Goal: Information Seeking & Learning: Learn about a topic

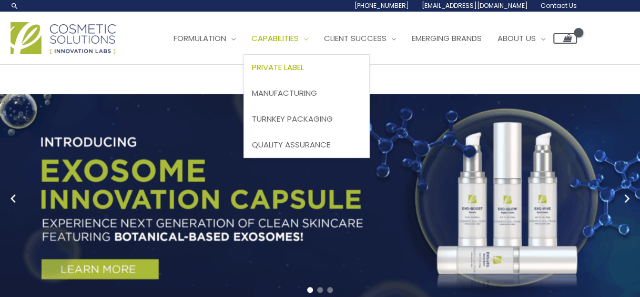
click at [302, 68] on span "Private Label" at bounding box center [278, 67] width 52 height 11
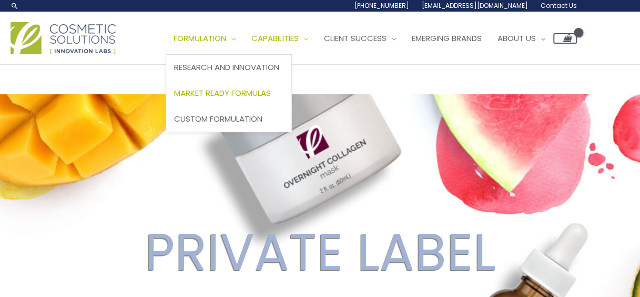
click at [229, 87] on span "Market Ready Formulas" at bounding box center [222, 92] width 97 height 11
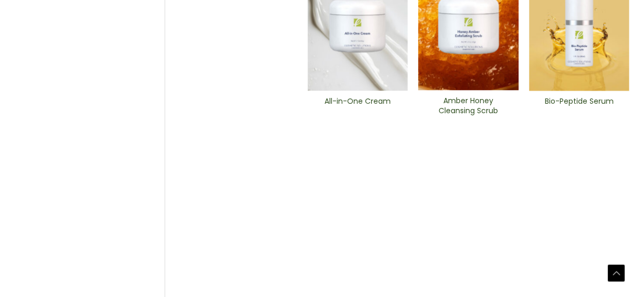
scroll to position [592, 0]
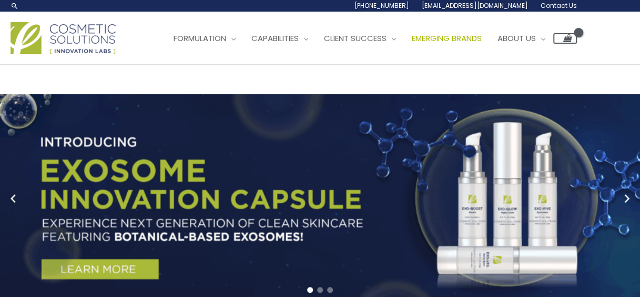
click at [465, 38] on span "Emerging Brands" at bounding box center [447, 38] width 70 height 11
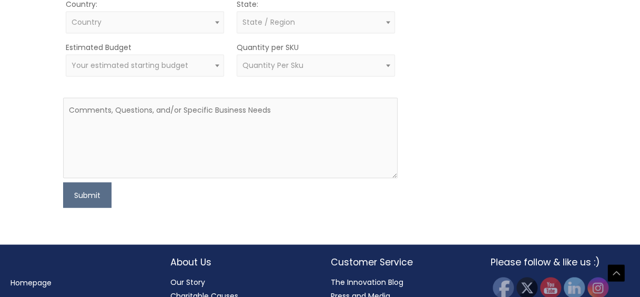
scroll to position [843, 0]
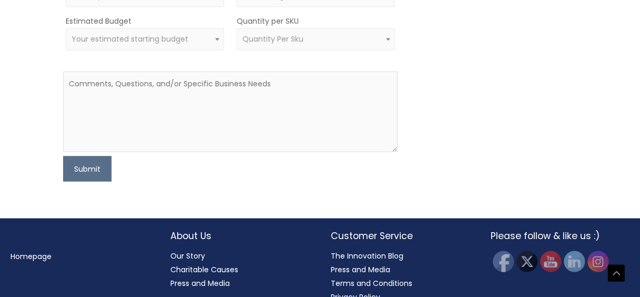
click at [32, 250] on link "Homepage" at bounding box center [31, 255] width 41 height 11
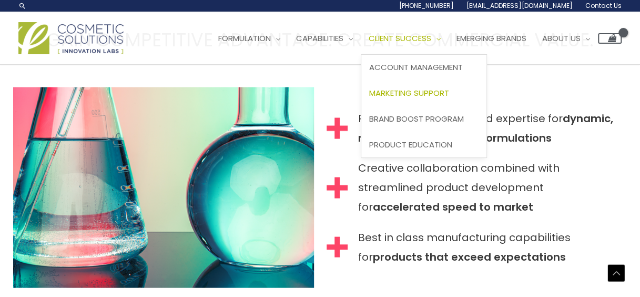
scroll to position [934, 0]
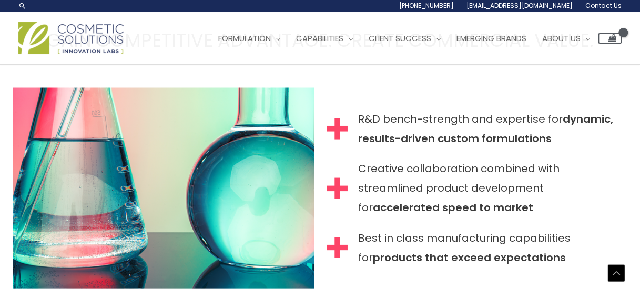
click at [85, 41] on img at bounding box center [70, 38] width 105 height 32
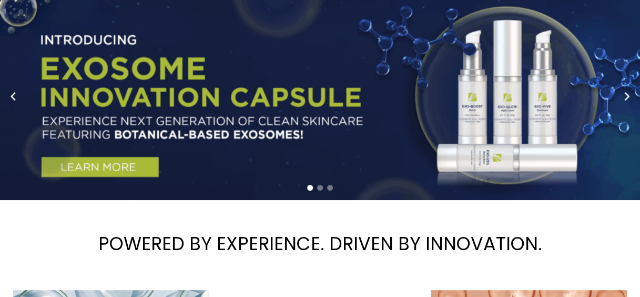
scroll to position [158, 0]
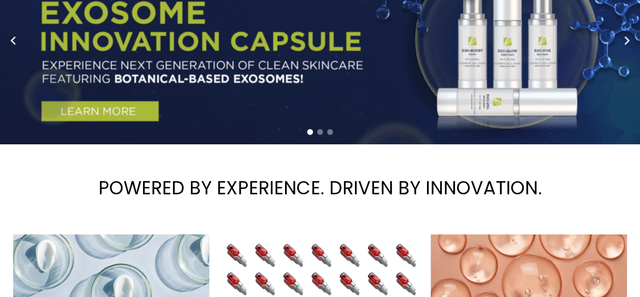
click at [501, 97] on link "1 / 3" at bounding box center [324, 40] width 648 height 208
drag, startPoint x: 255, startPoint y: 160, endPoint x: 245, endPoint y: 165, distance: 10.6
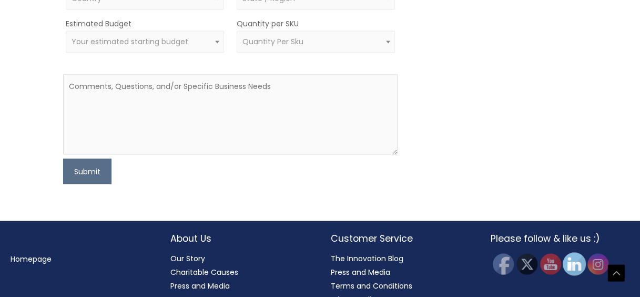
click at [573, 253] on img at bounding box center [574, 263] width 23 height 23
click at [389, 266] on link "Press and Media" at bounding box center [360, 271] width 59 height 11
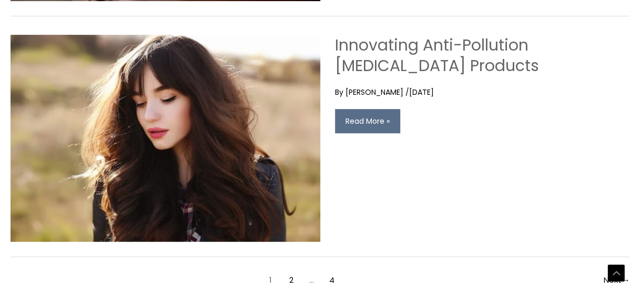
scroll to position [2156, 0]
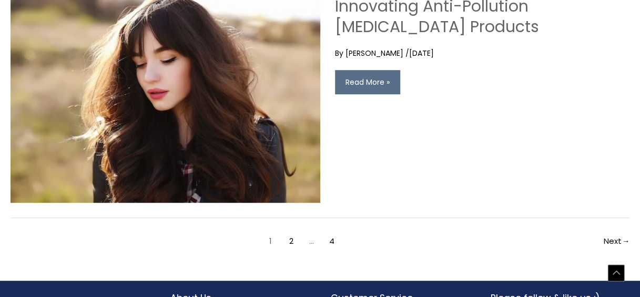
click at [616, 277] on div "Scroll to Top" at bounding box center [616, 272] width 17 height 17
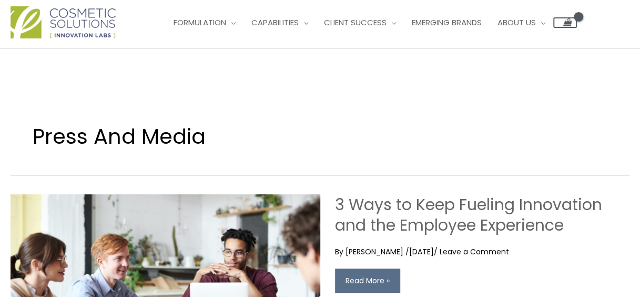
scroll to position [0, 0]
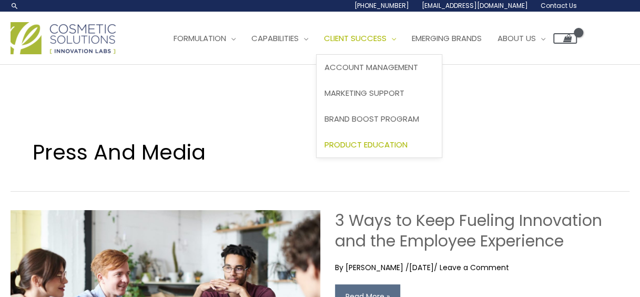
click at [398, 139] on span "Product Education" at bounding box center [365, 144] width 83 height 11
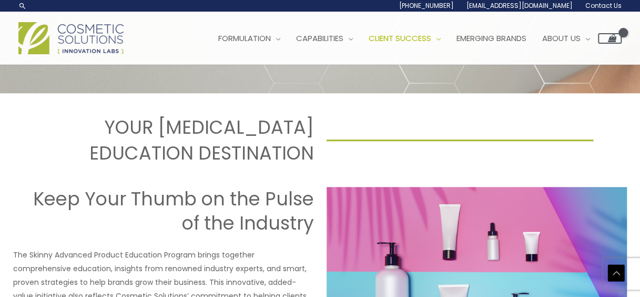
scroll to position [313, 0]
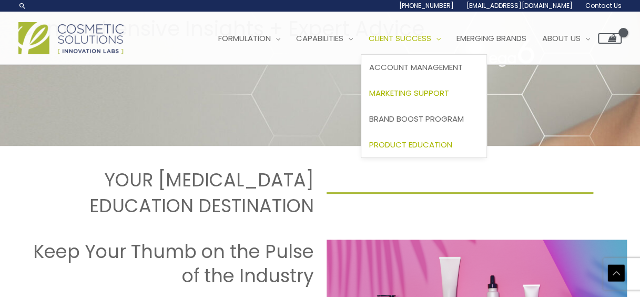
click at [409, 91] on span "Marketing Support" at bounding box center [409, 92] width 80 height 11
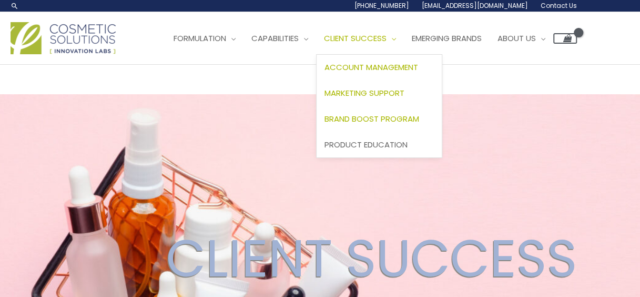
click at [379, 76] on link "Account Management" at bounding box center [379, 68] width 125 height 26
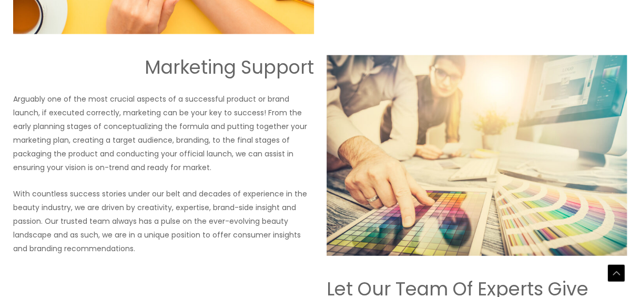
scroll to position [1134, 0]
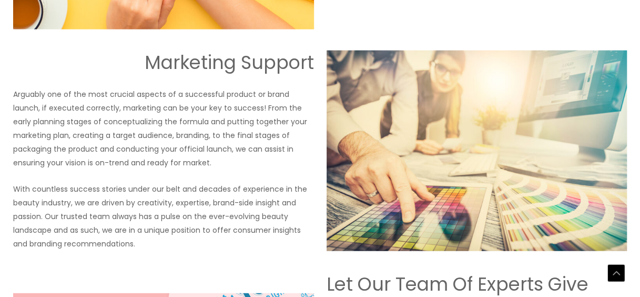
click at [97, 165] on p "Arguably one of the most crucial aspects of a successful product or brand launc…" at bounding box center [163, 128] width 301 height 82
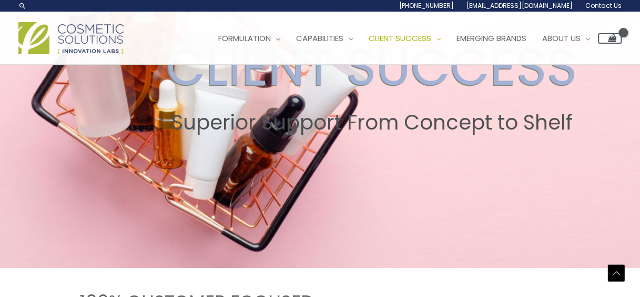
scroll to position [0, 0]
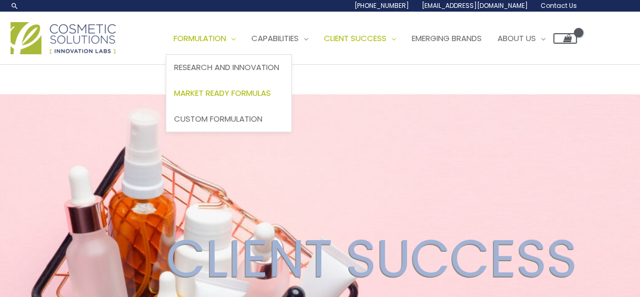
click at [229, 89] on span "Market Ready Formulas" at bounding box center [222, 92] width 97 height 11
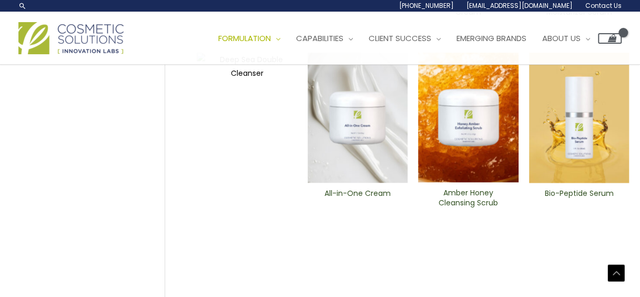
scroll to position [485, 0]
